Goal: Find specific page/section: Find specific page/section

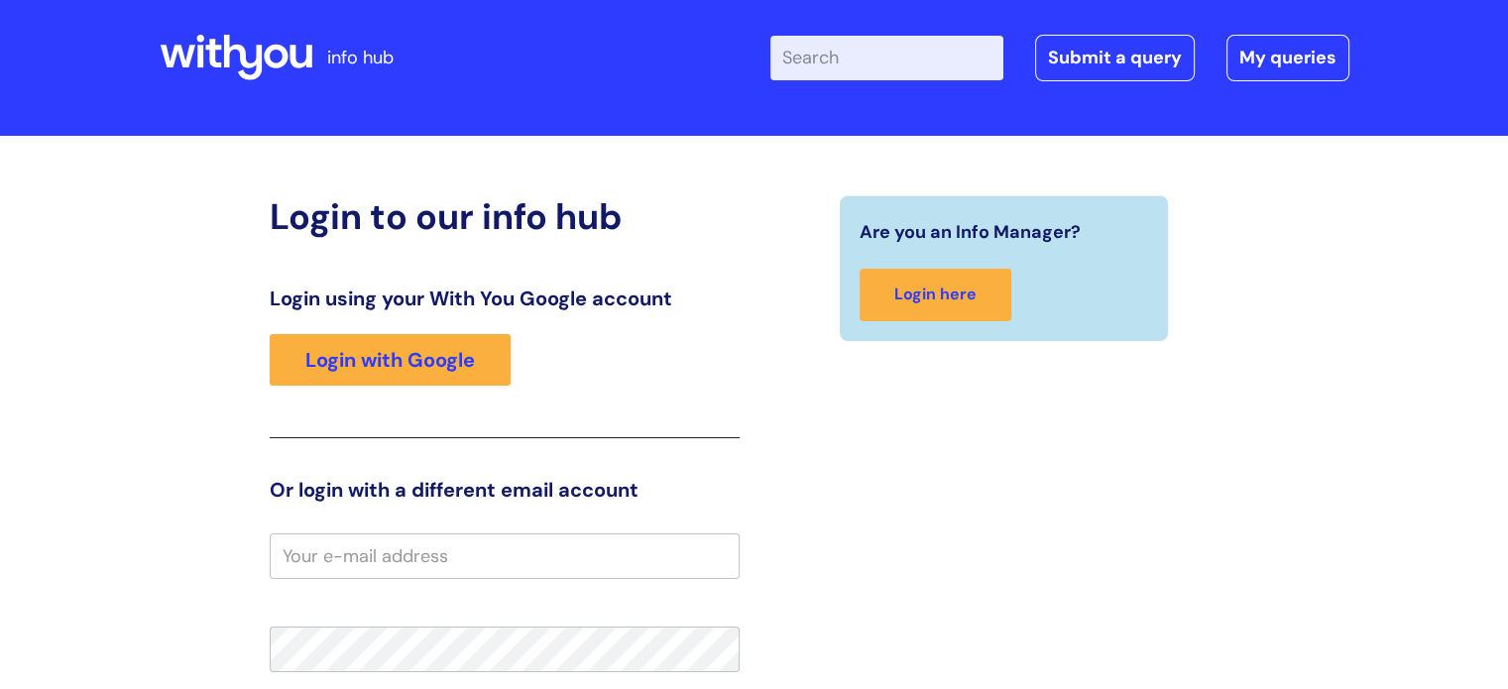
scroll to position [71, 0]
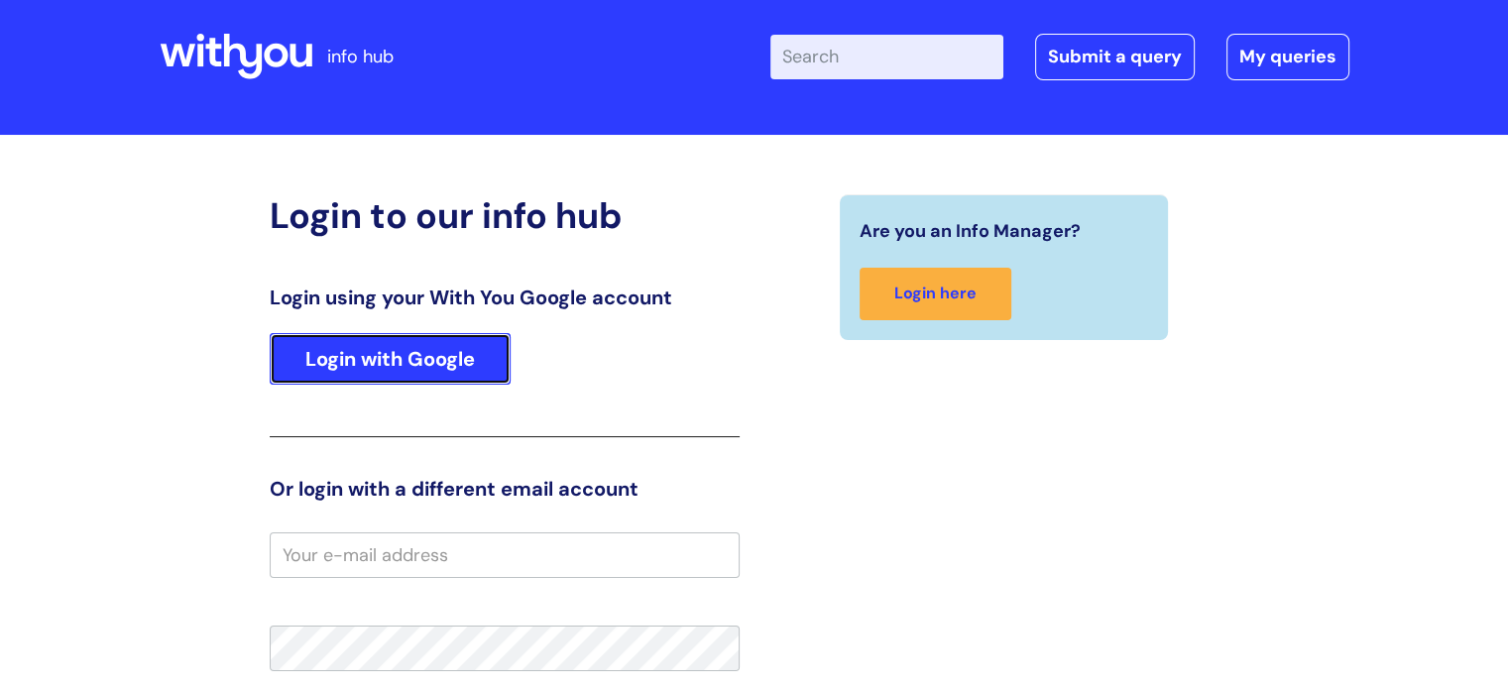
click at [452, 373] on link "Login with Google" at bounding box center [390, 359] width 241 height 52
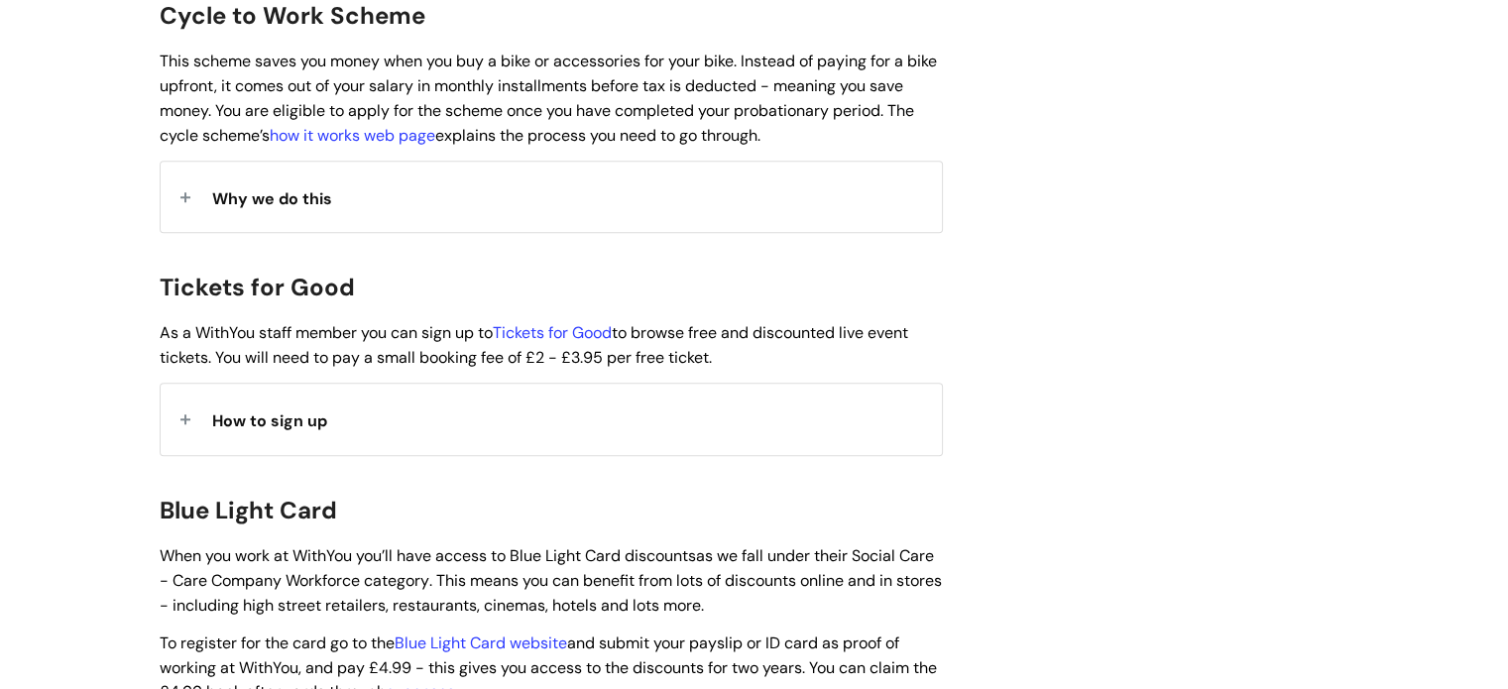
scroll to position [1666, 0]
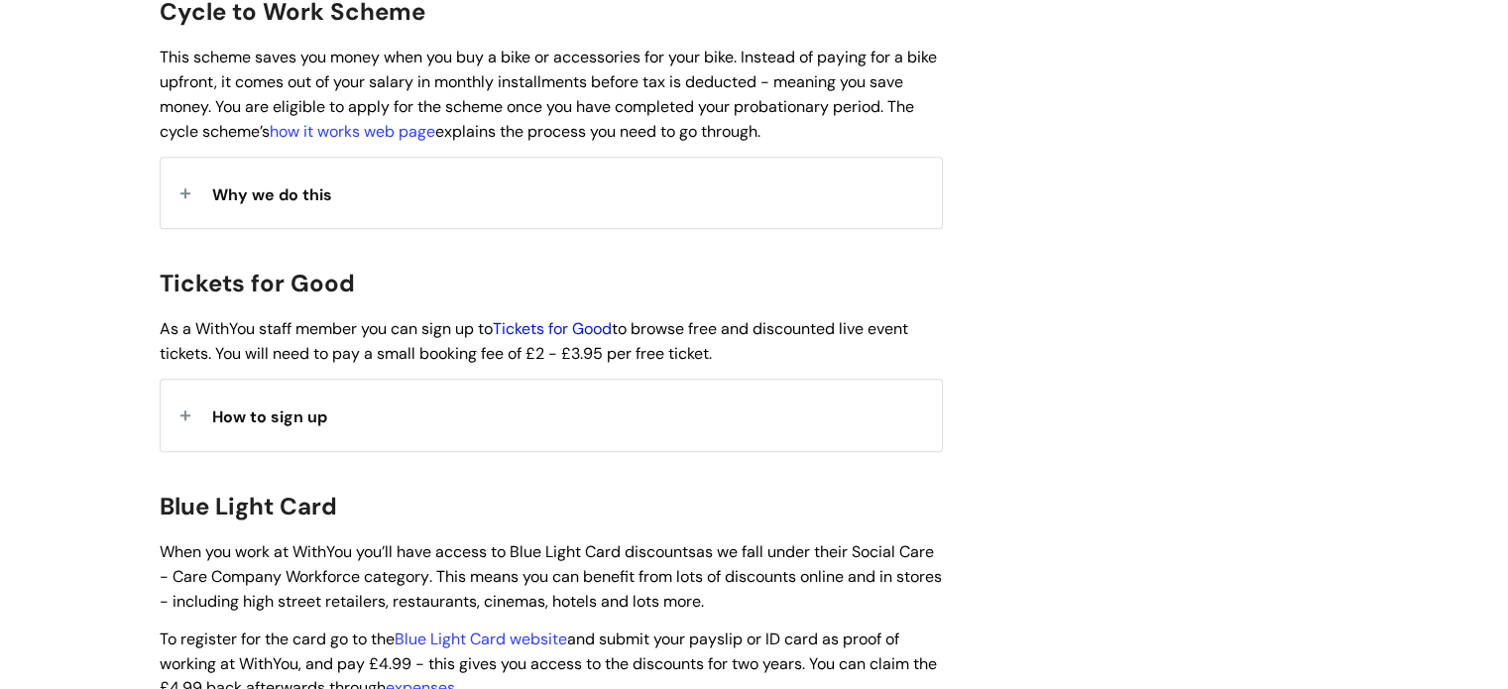
click at [587, 318] on link "Tickets for Good" at bounding box center [552, 328] width 119 height 21
